Goal: Task Accomplishment & Management: Manage account settings

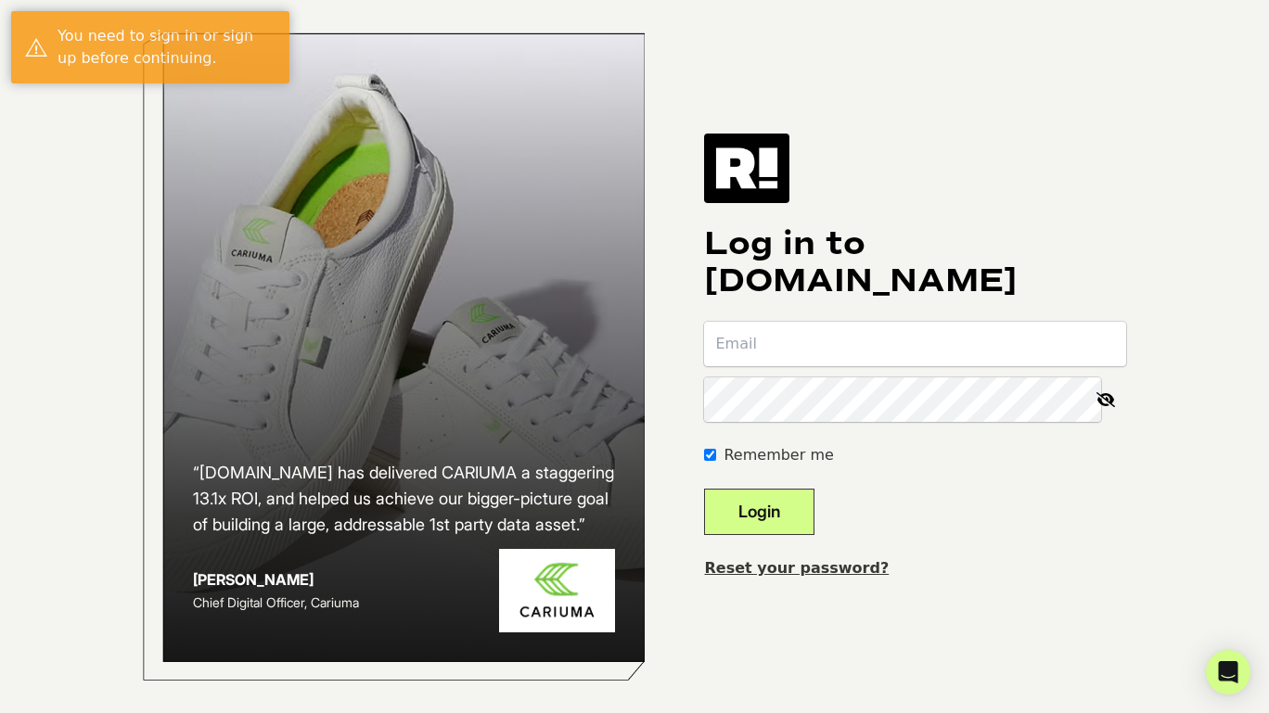
type input "[PERSON_NAME][EMAIL_ADDRESS][DOMAIN_NAME]"
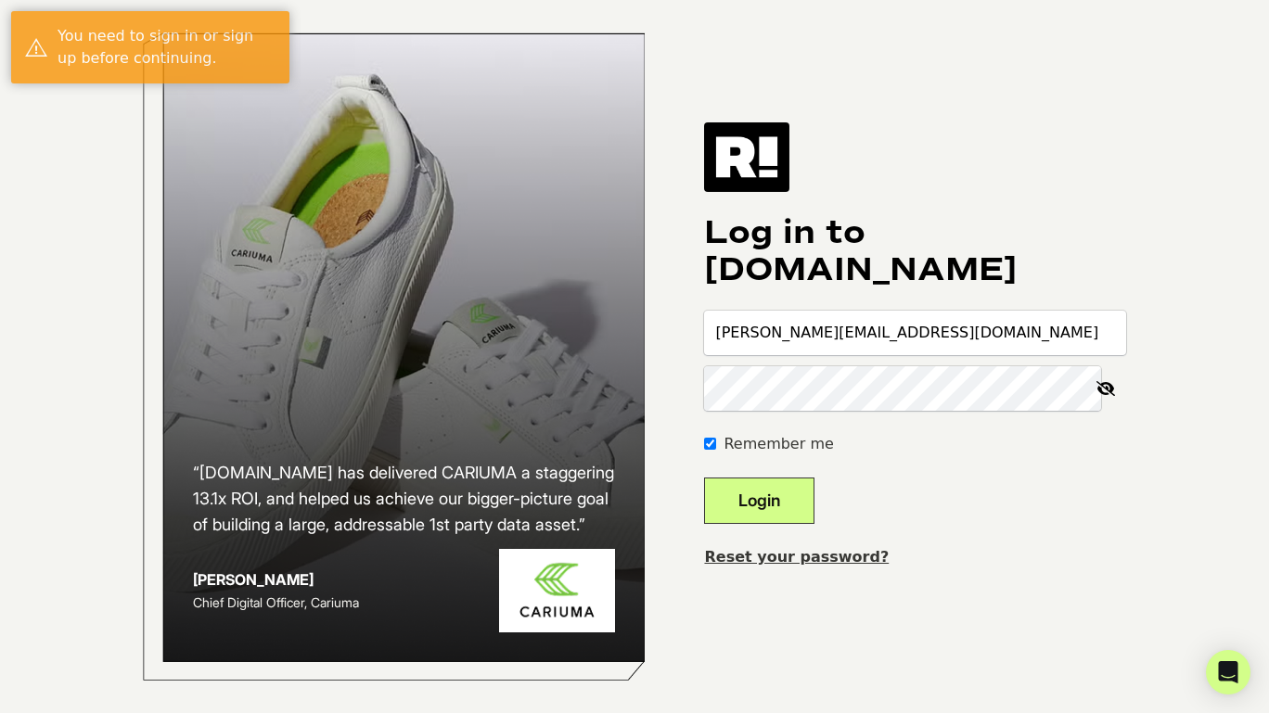
click at [803, 519] on button "Login" at bounding box center [759, 501] width 110 height 46
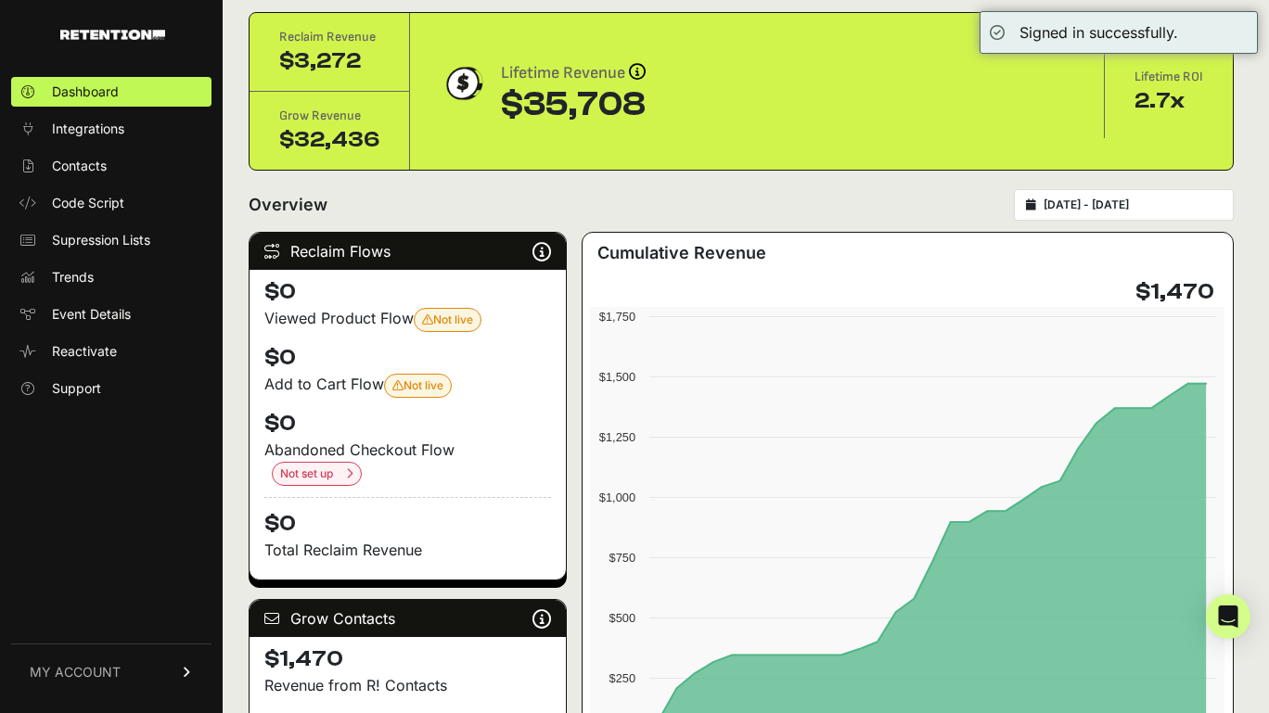
scroll to position [94, 0]
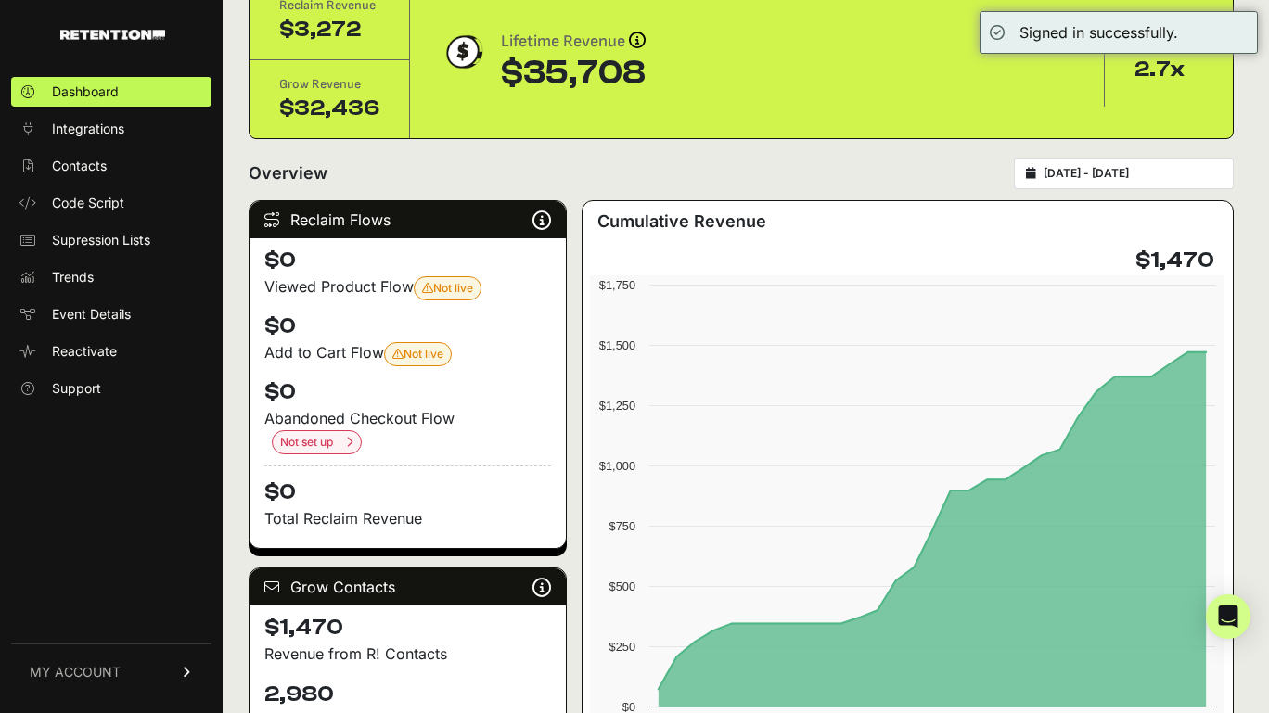
click at [114, 664] on span "MY ACCOUNT" at bounding box center [75, 672] width 91 height 19
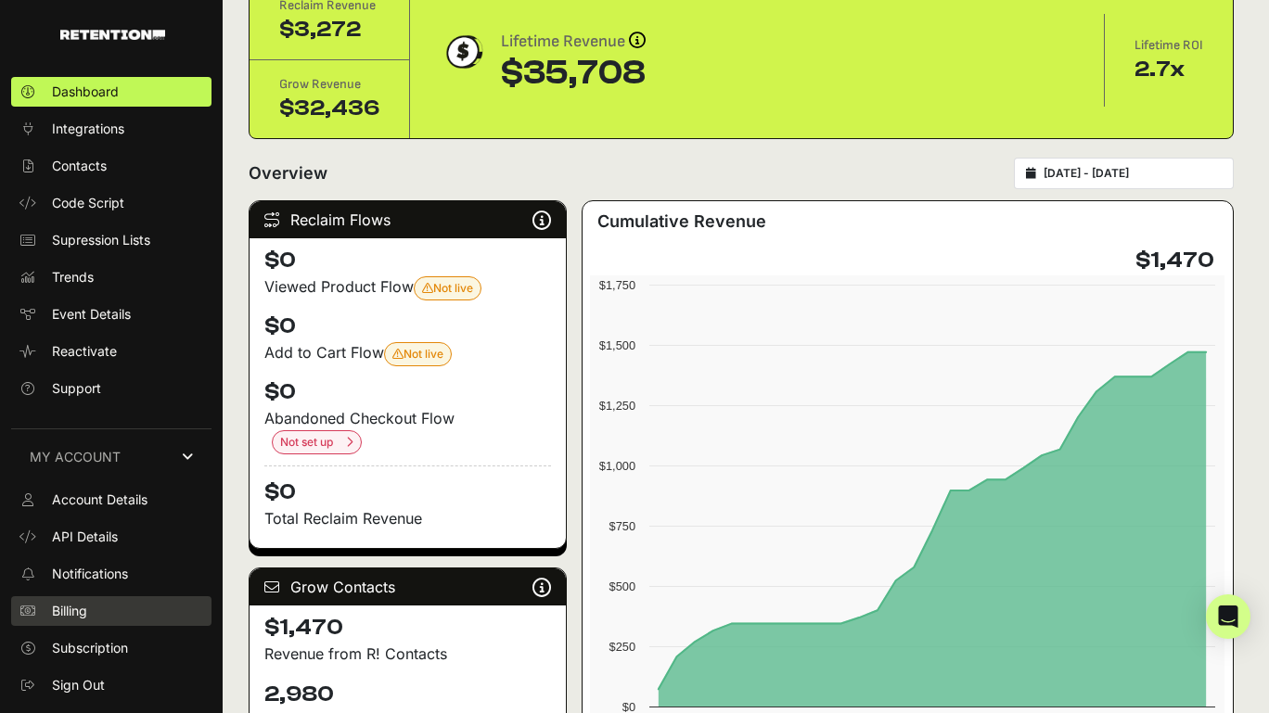
click at [82, 614] on span "Billing" at bounding box center [69, 611] width 35 height 19
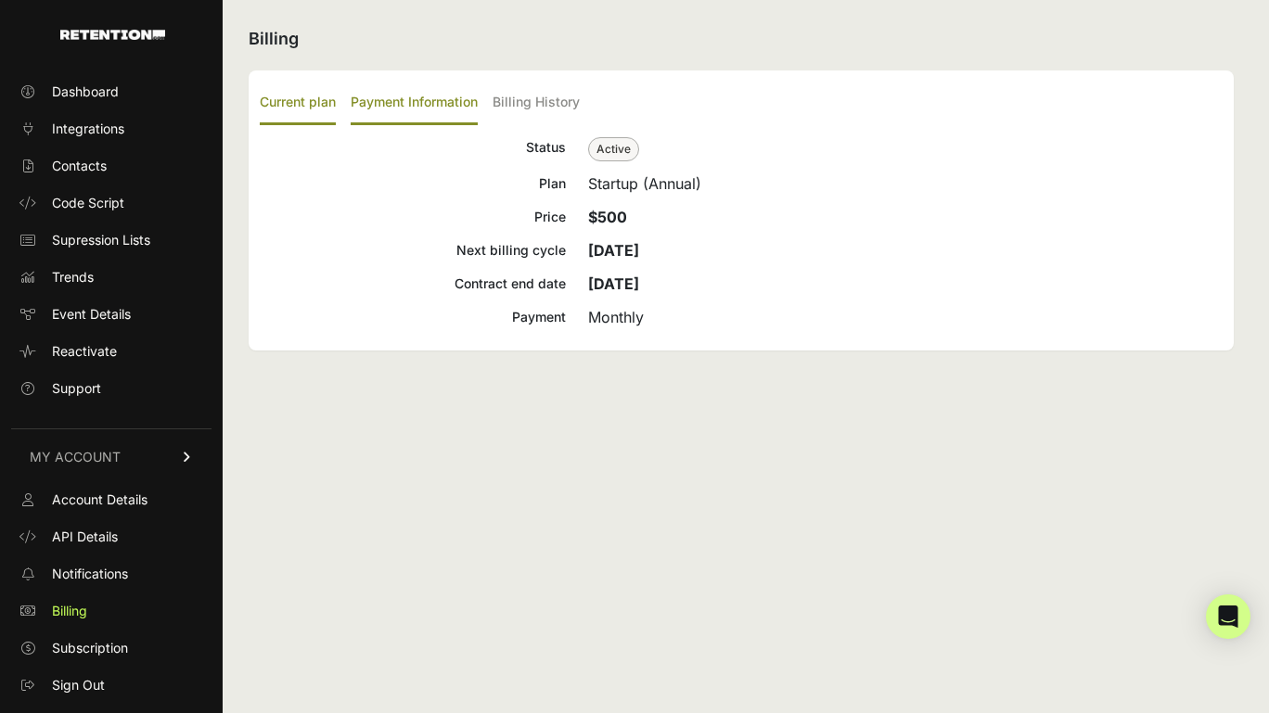
click at [383, 102] on label "Payment Information" at bounding box center [414, 104] width 127 height 44
click at [0, 0] on input "Payment Information" at bounding box center [0, 0] width 0 height 0
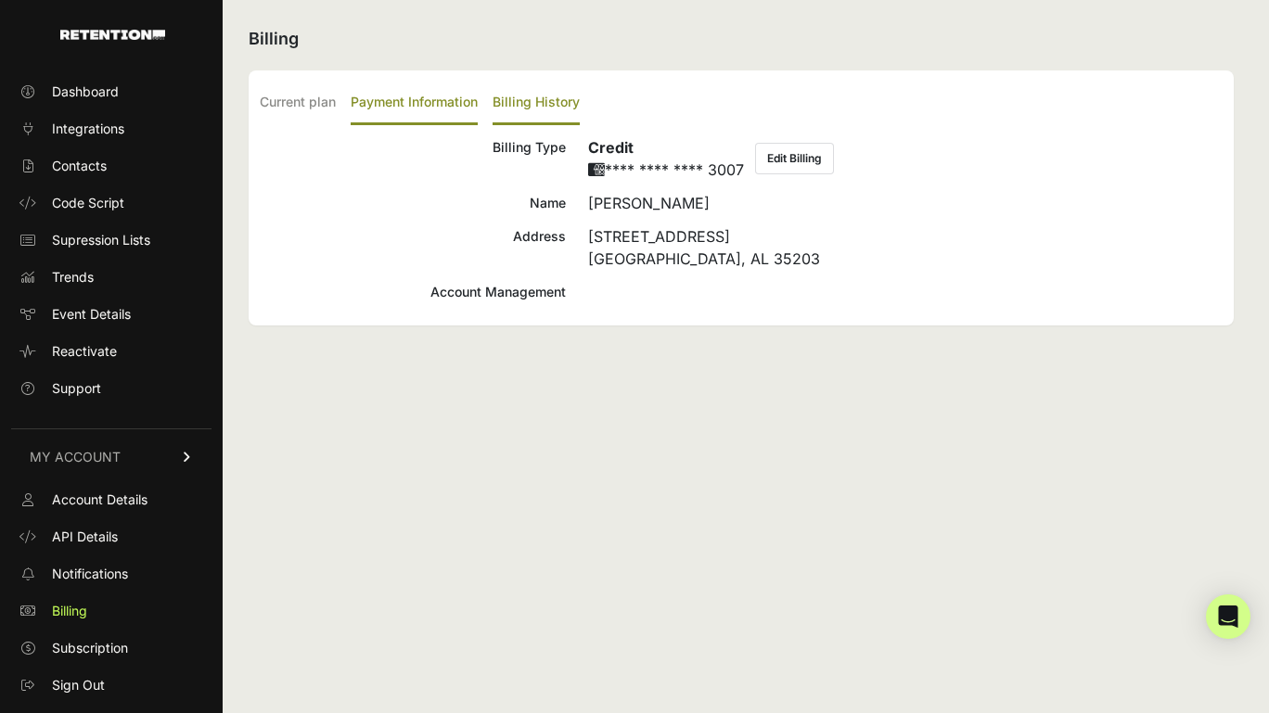
click at [528, 93] on label "Billing History" at bounding box center [535, 104] width 87 height 44
click at [0, 0] on input "Billing History" at bounding box center [0, 0] width 0 height 0
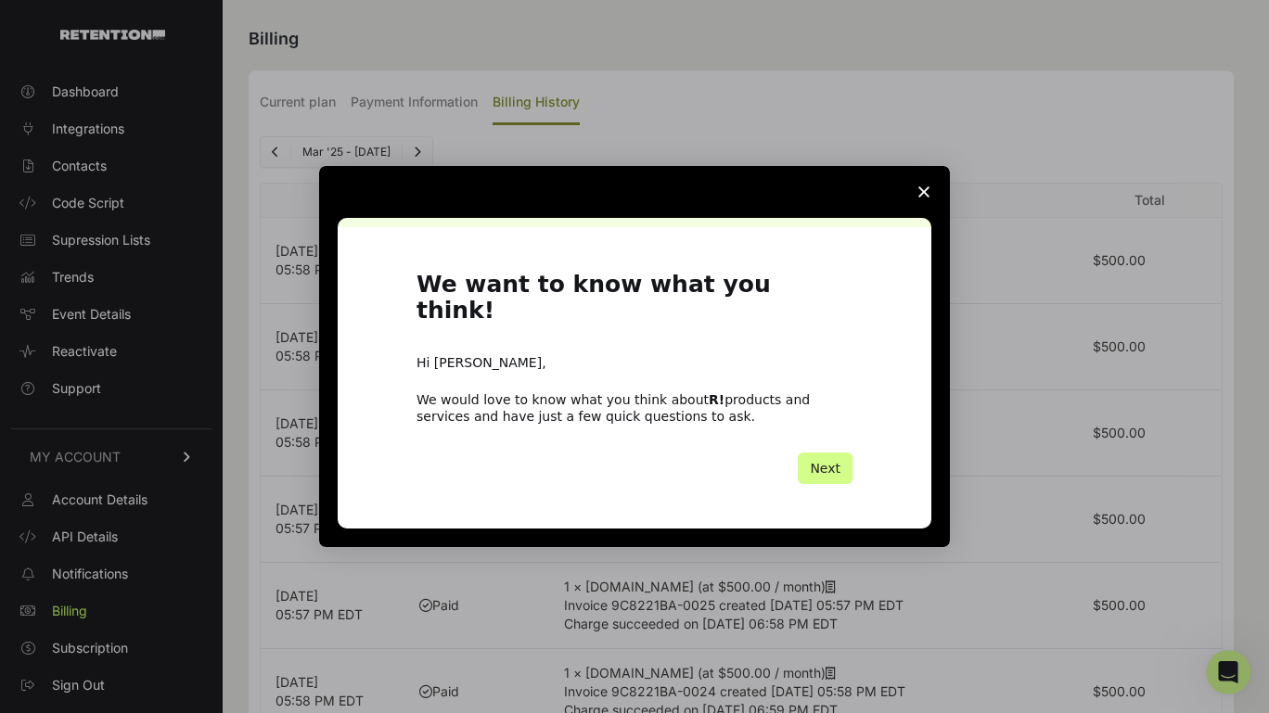
click at [918, 198] on span "Close survey" at bounding box center [924, 192] width 52 height 52
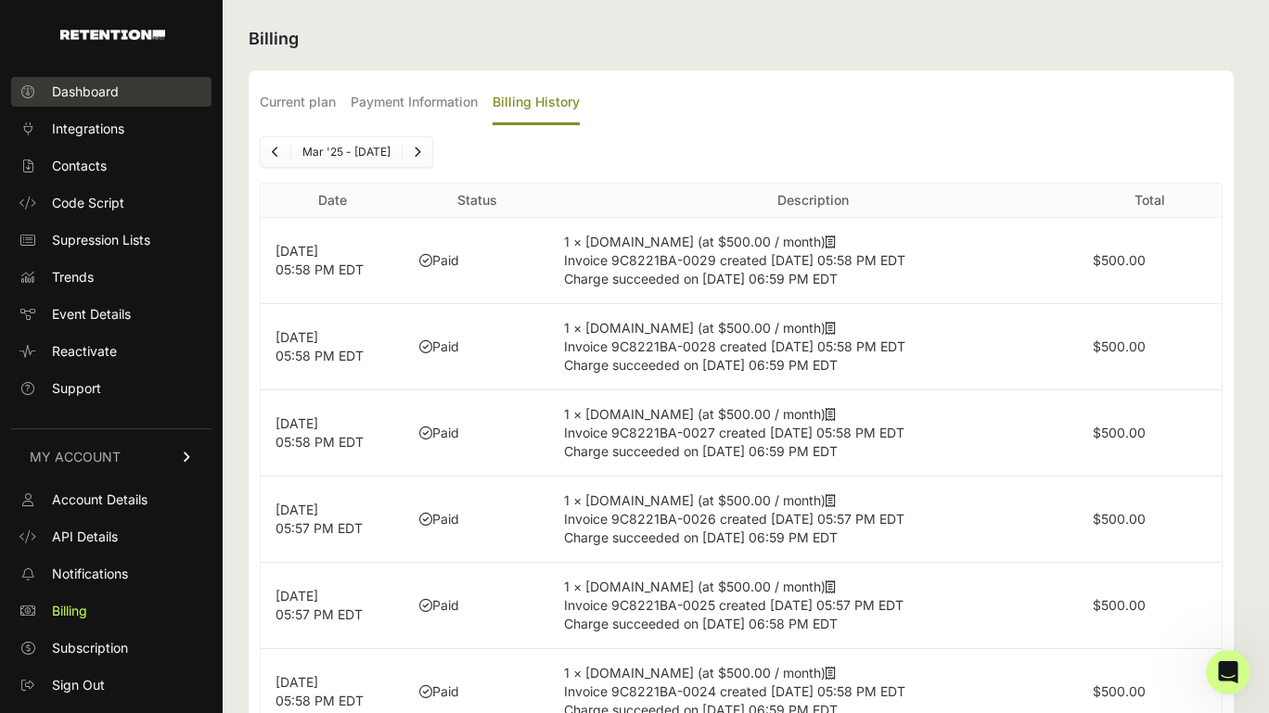
click at [86, 103] on link "Dashboard" at bounding box center [111, 92] width 200 height 30
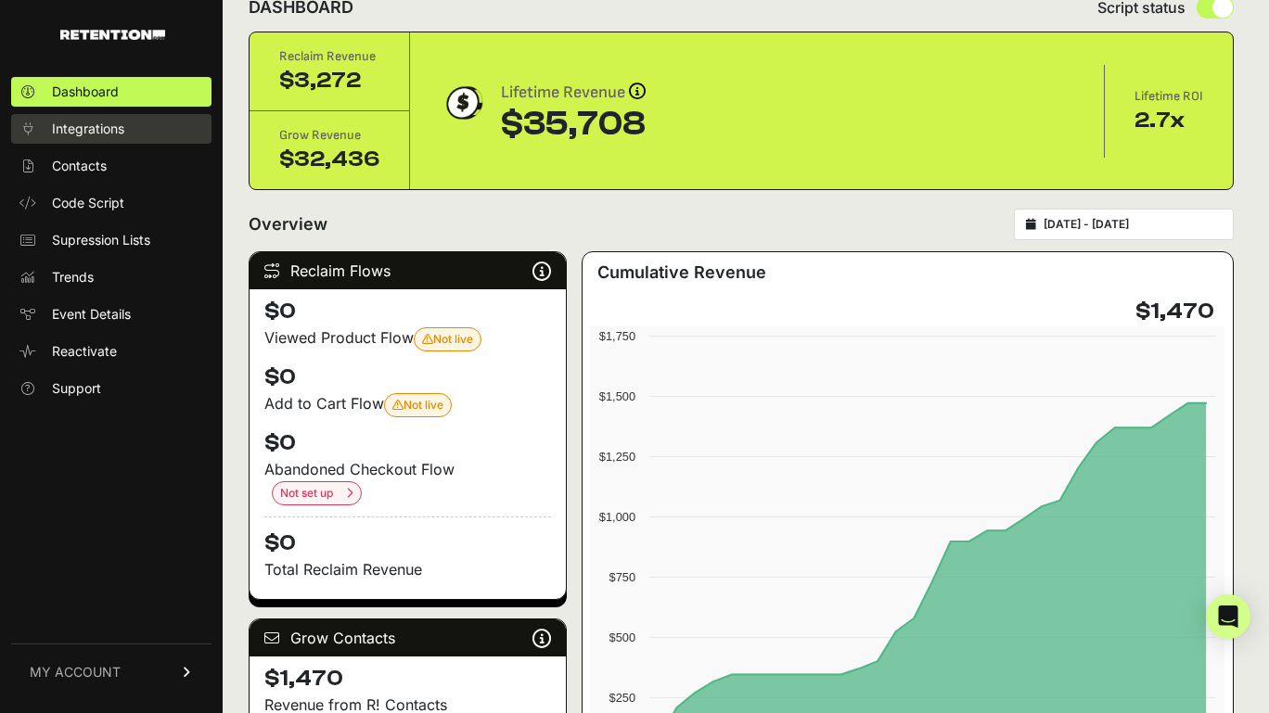
scroll to position [60, 0]
